Goal: Transaction & Acquisition: Purchase product/service

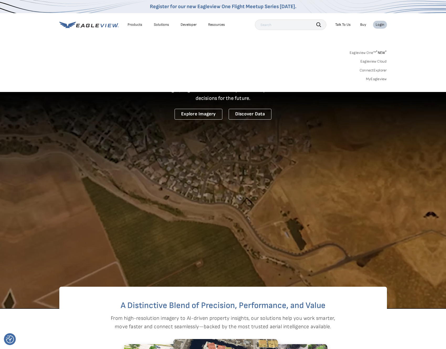
click at [380, 80] on link "MyEagleview" at bounding box center [376, 79] width 21 height 5
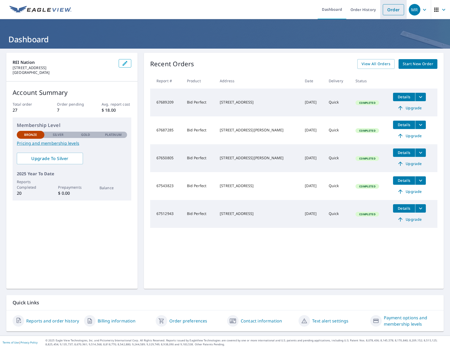
click at [392, 12] on link "Order" at bounding box center [393, 9] width 21 height 11
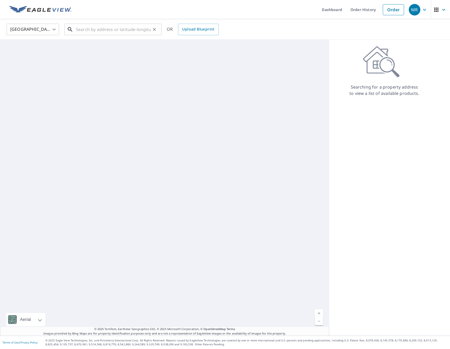
click at [117, 30] on input "text" at bounding box center [113, 29] width 75 height 15
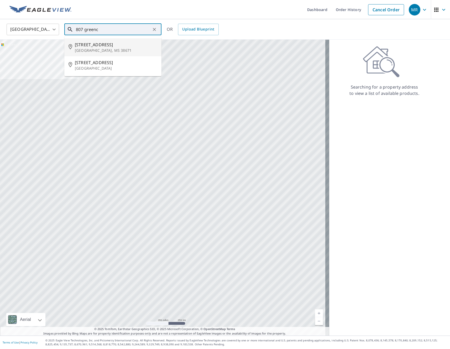
click at [109, 41] on li "[STREET_ADDRESS][PERSON_NAME]" at bounding box center [112, 47] width 97 height 18
type input "[STREET_ADDRESS][PERSON_NAME]"
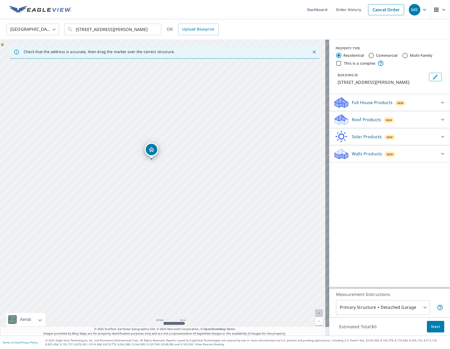
drag, startPoint x: 148, startPoint y: 197, endPoint x: 157, endPoint y: 228, distance: 32.3
click at [157, 228] on div "[STREET_ADDRESS][PERSON_NAME]" at bounding box center [164, 188] width 329 height 296
click at [378, 126] on div "Roof Products New Premium $32.75 - $87 QuickSquares™ $18 Gutter $13.75 Bid Perf…" at bounding box center [389, 119] width 121 height 17
click at [386, 122] on span "New" at bounding box center [389, 120] width 7 height 4
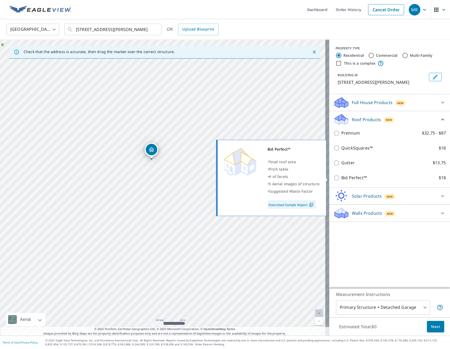
click at [344, 180] on p "Bid Perfect™" at bounding box center [354, 177] width 25 height 7
click at [342, 180] on input "Bid Perfect™ $18" at bounding box center [338, 178] width 8 height 6
checkbox input "true"
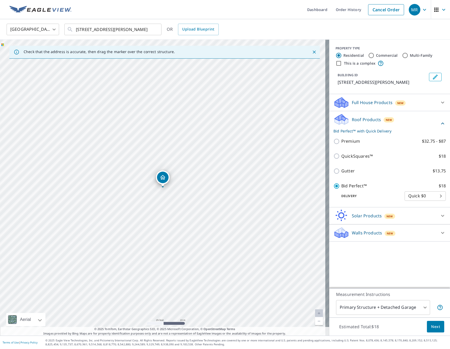
click at [427, 328] on button "Next" at bounding box center [435, 327] width 17 height 12
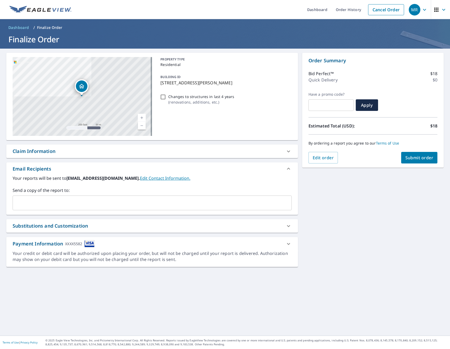
click at [95, 202] on input "text" at bounding box center [148, 203] width 267 height 10
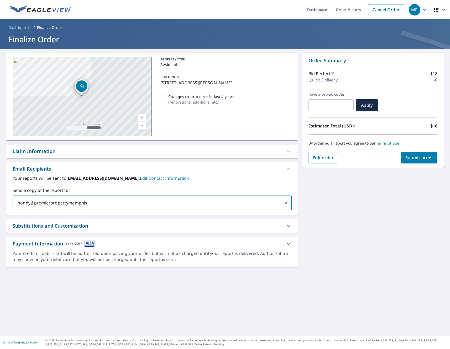
type input "jhonny@premierpropertymemphis."
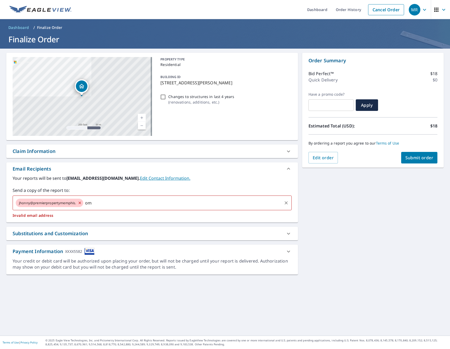
type input "o"
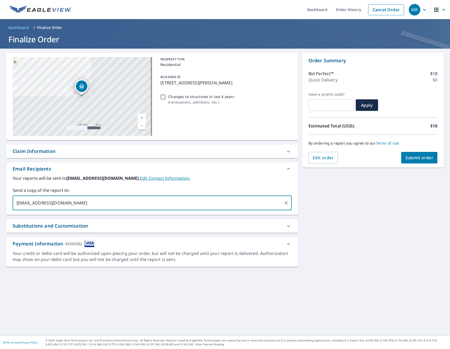
type input "[EMAIL_ADDRESS][DOMAIN_NAME]"
click at [416, 159] on span "Submit order" at bounding box center [420, 158] width 28 height 6
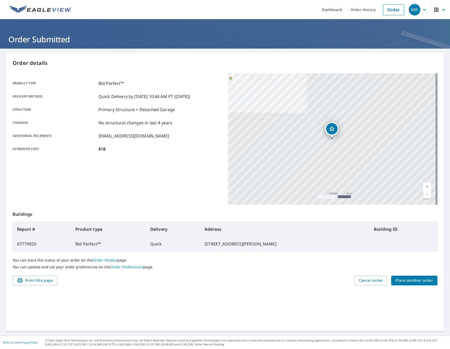
click at [413, 282] on span "Place another order" at bounding box center [415, 280] width 38 height 7
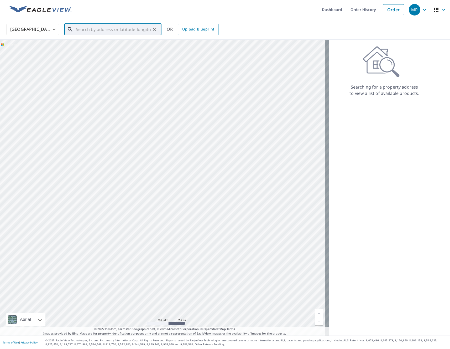
click at [115, 26] on input "text" at bounding box center [113, 29] width 75 height 15
click at [118, 53] on li "[STREET_ADDRESS]" at bounding box center [112, 49] width 97 height 23
type input "[STREET_ADDRESS]"
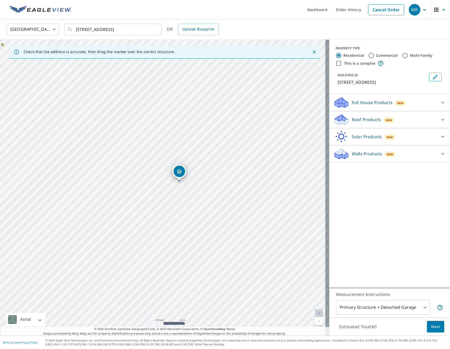
click at [359, 116] on p "Roof Products" at bounding box center [366, 119] width 29 height 6
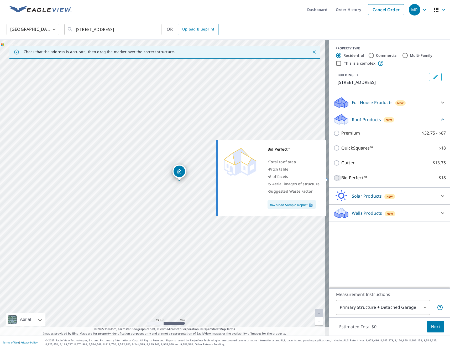
click at [334, 177] on input "Bid Perfect™ $18" at bounding box center [338, 178] width 8 height 6
checkbox input "true"
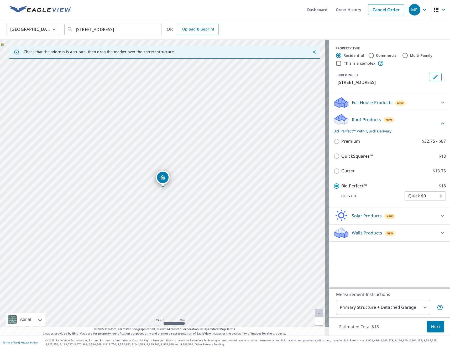
click at [431, 328] on span "Next" at bounding box center [435, 326] width 9 height 7
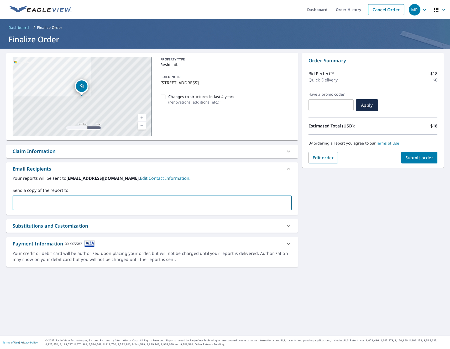
click at [53, 198] on input "text" at bounding box center [148, 203] width 267 height 10
type input "[EMAIL_ADDRESS][DOMAIN_NAME]"
click at [426, 154] on button "Submit order" at bounding box center [419, 158] width 37 height 12
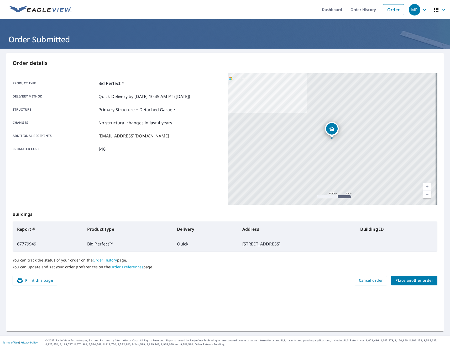
click at [425, 278] on span "Place another order" at bounding box center [415, 280] width 38 height 7
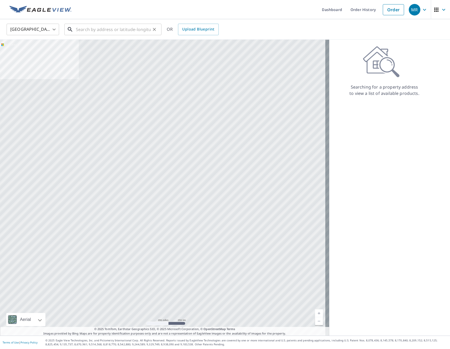
click at [113, 28] on input "text" at bounding box center [113, 29] width 75 height 15
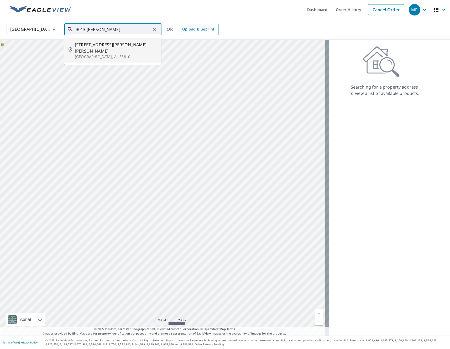
click at [94, 47] on span "[STREET_ADDRESS][PERSON_NAME][PERSON_NAME]" at bounding box center [116, 48] width 82 height 13
type input "[STREET_ADDRESS][PERSON_NAME]"
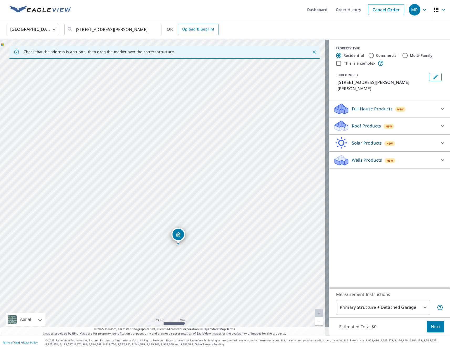
drag, startPoint x: 264, startPoint y: 121, endPoint x: 194, endPoint y: 244, distance: 141.7
click at [194, 244] on div "[STREET_ADDRESS][PERSON_NAME]" at bounding box center [164, 188] width 329 height 296
click at [393, 124] on div "Roof Products New" at bounding box center [385, 126] width 103 height 12
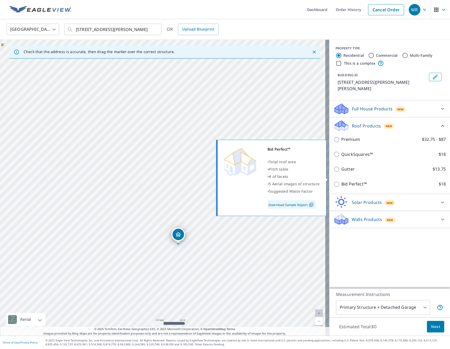
click at [342, 181] on p "Bid Perfect™" at bounding box center [354, 184] width 25 height 7
click at [338, 181] on input "Bid Perfect™ $18" at bounding box center [338, 184] width 8 height 6
checkbox input "true"
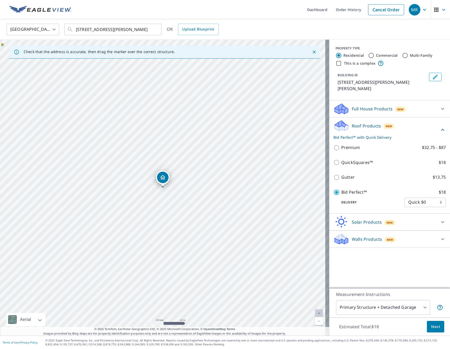
click at [431, 327] on span "Next" at bounding box center [435, 326] width 9 height 7
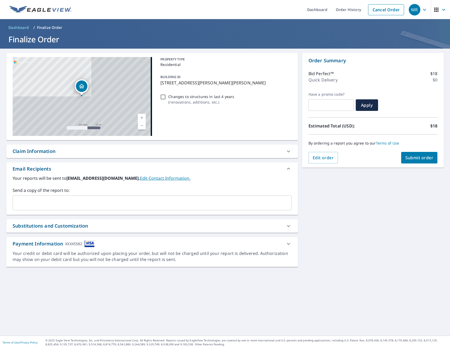
click at [90, 202] on input "text" at bounding box center [148, 203] width 267 height 10
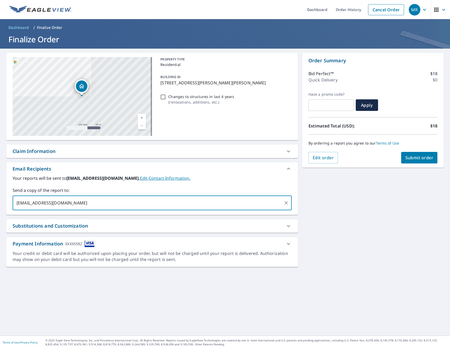
type input "[EMAIL_ADDRESS][DOMAIN_NAME]"
click at [401, 159] on button "Submit order" at bounding box center [419, 158] width 37 height 12
